Goal: Task Accomplishment & Management: Manage account settings

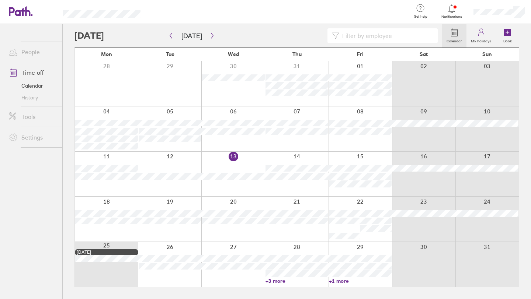
click at [447, 9] on icon at bounding box center [451, 8] width 9 height 9
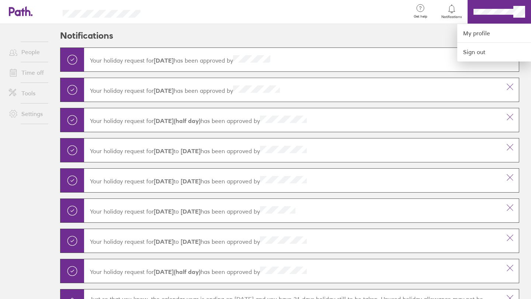
click at [188, 37] on div at bounding box center [265, 149] width 531 height 299
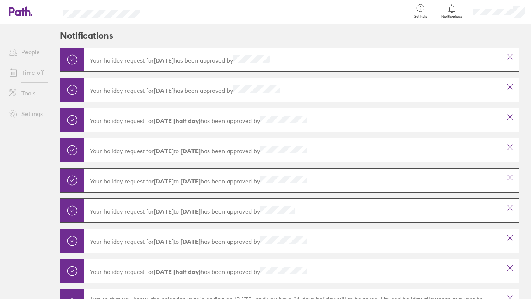
click at [27, 71] on link "Time off" at bounding box center [32, 72] width 59 height 15
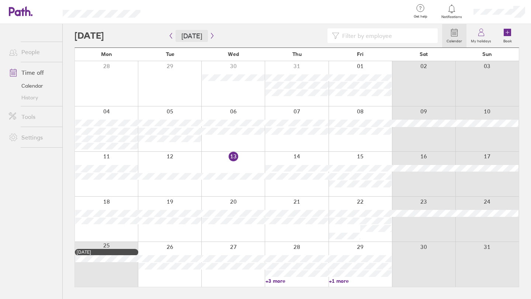
click at [203, 38] on button "[DATE]" at bounding box center [191, 36] width 32 height 12
click at [209, 35] on icon "button" at bounding box center [212, 36] width 6 height 6
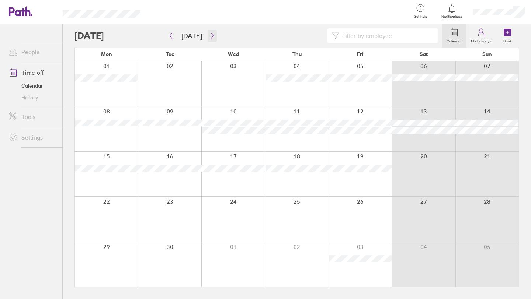
click at [209, 35] on icon "button" at bounding box center [212, 36] width 6 height 6
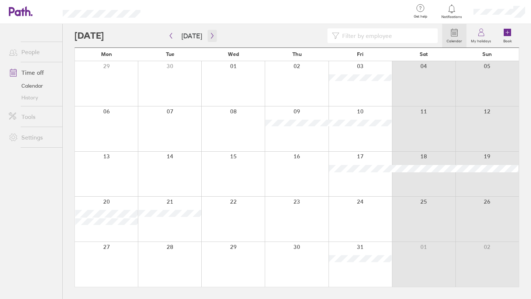
click at [209, 35] on icon "button" at bounding box center [212, 36] width 6 height 6
click at [486, 32] on link "My holidays" at bounding box center [480, 36] width 29 height 24
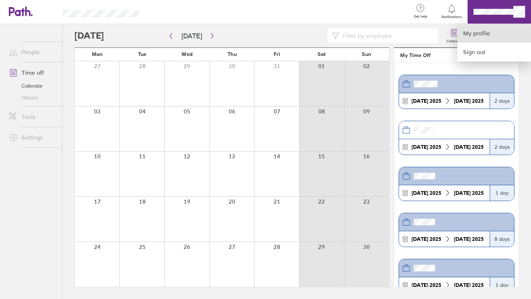
click at [469, 33] on link "My profile" at bounding box center [494, 33] width 74 height 19
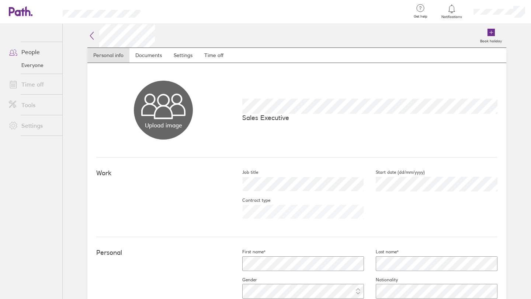
click at [30, 51] on link "People" at bounding box center [32, 52] width 59 height 15
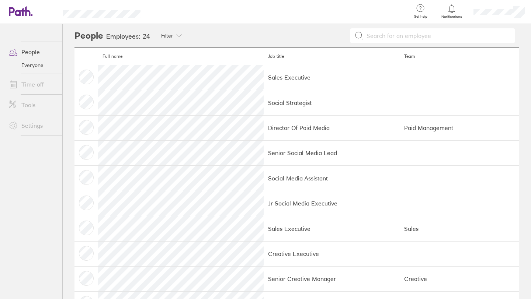
click at [491, 8] on div at bounding box center [498, 12] width 63 height 24
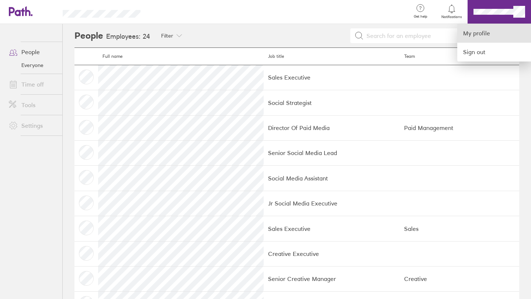
click at [493, 37] on link "My profile" at bounding box center [494, 33] width 74 height 19
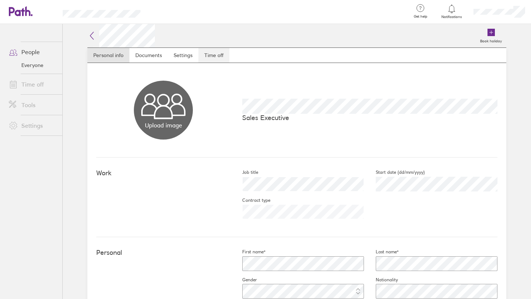
click at [201, 52] on link "Time off" at bounding box center [213, 55] width 31 height 15
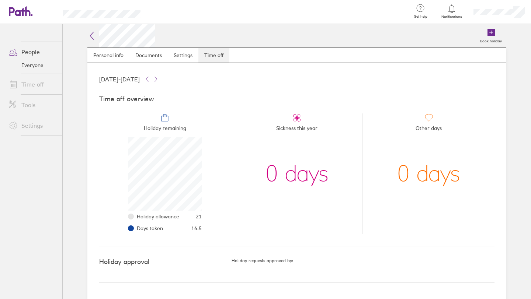
scroll to position [74, 74]
click at [137, 216] on li "Holiday allowance 21" at bounding box center [169, 217] width 65 height 12
click at [159, 80] on icon at bounding box center [156, 79] width 6 height 6
click at [150, 78] on icon at bounding box center [147, 79] width 6 height 6
click at [148, 77] on icon at bounding box center [147, 79] width 2 height 5
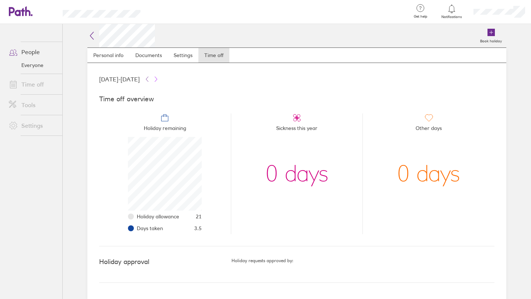
click at [159, 80] on icon at bounding box center [156, 79] width 6 height 6
